Goal: Navigation & Orientation: Find specific page/section

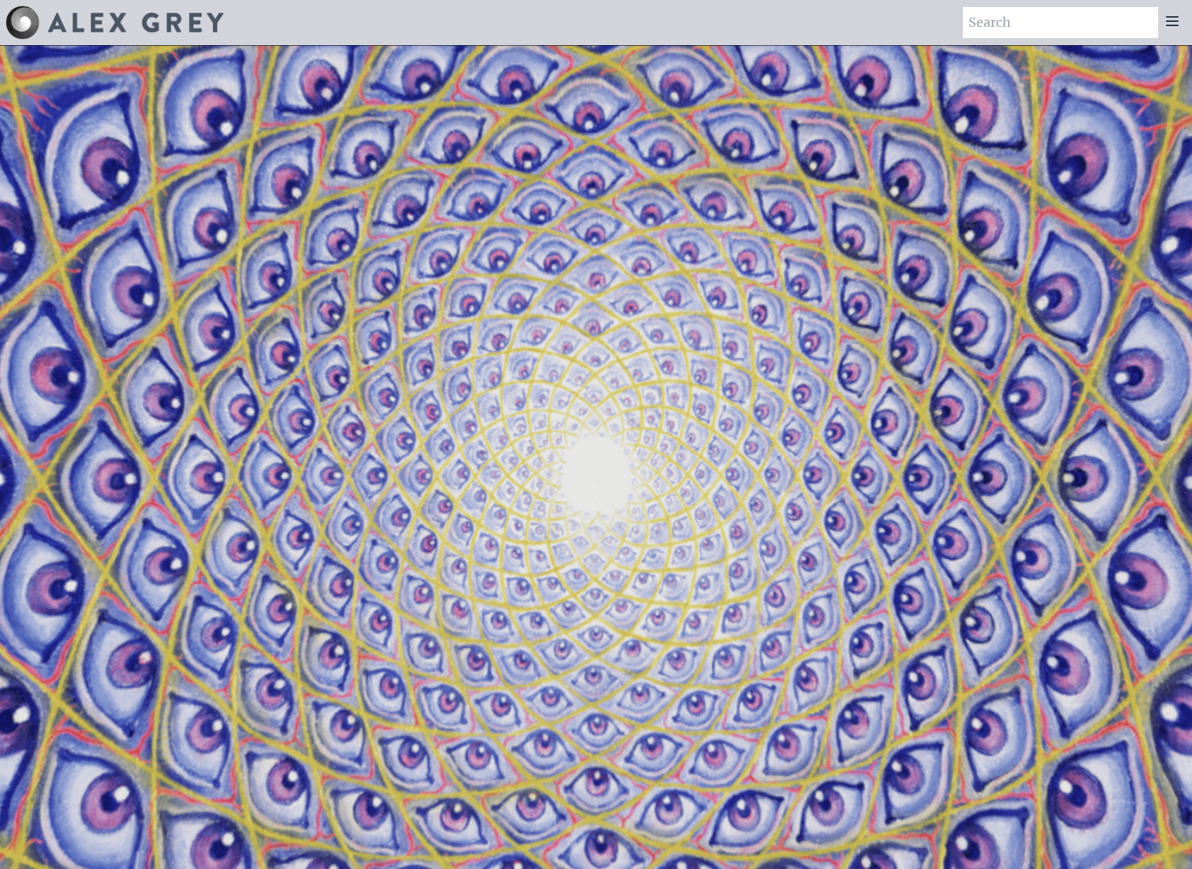
click at [1165, 23] on icon at bounding box center [1172, 21] width 17 height 17
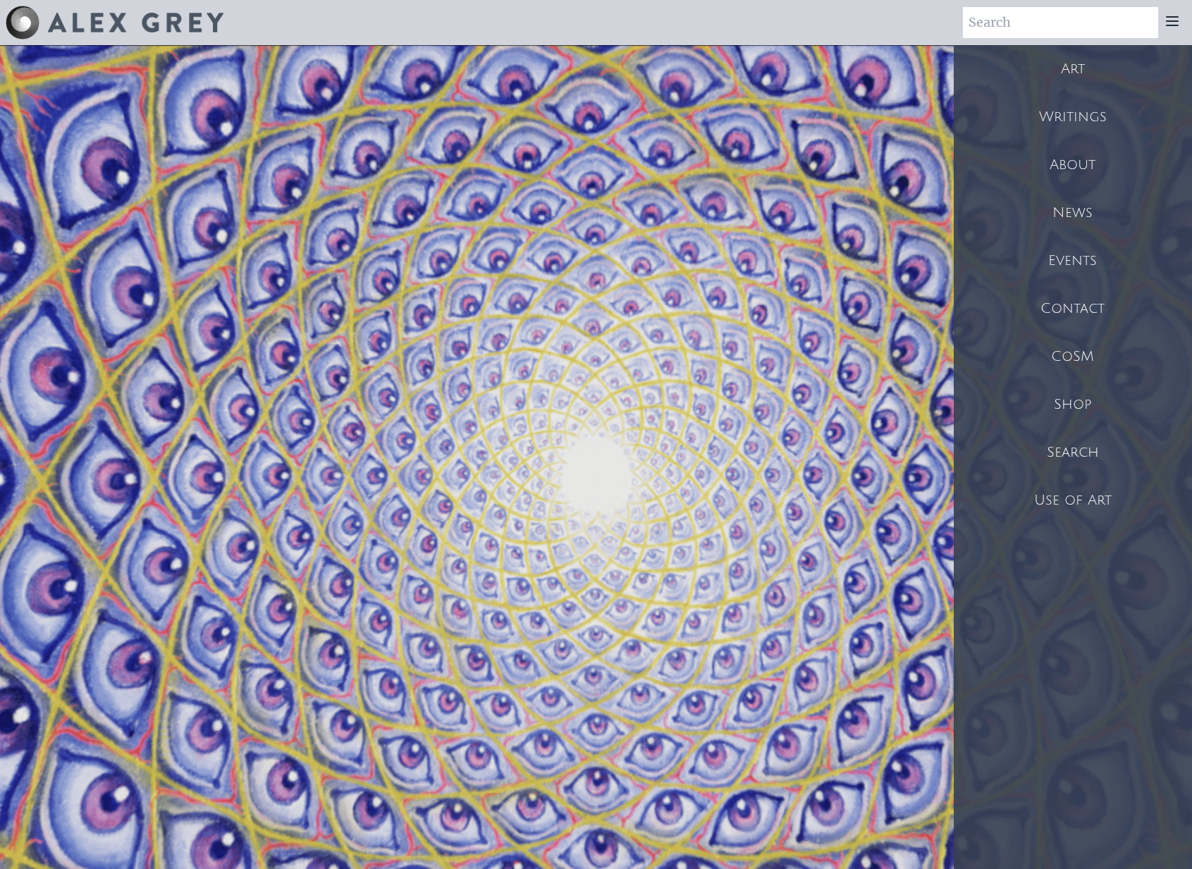
click at [1079, 398] on div "Shop" at bounding box center [1073, 405] width 238 height 48
